Goal: Task Accomplishment & Management: Use online tool/utility

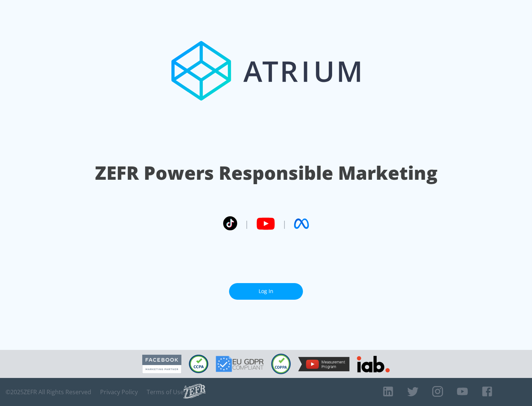
click at [266, 292] on link "Log In" at bounding box center [266, 291] width 74 height 17
